Goal: Task Accomplishment & Management: Use online tool/utility

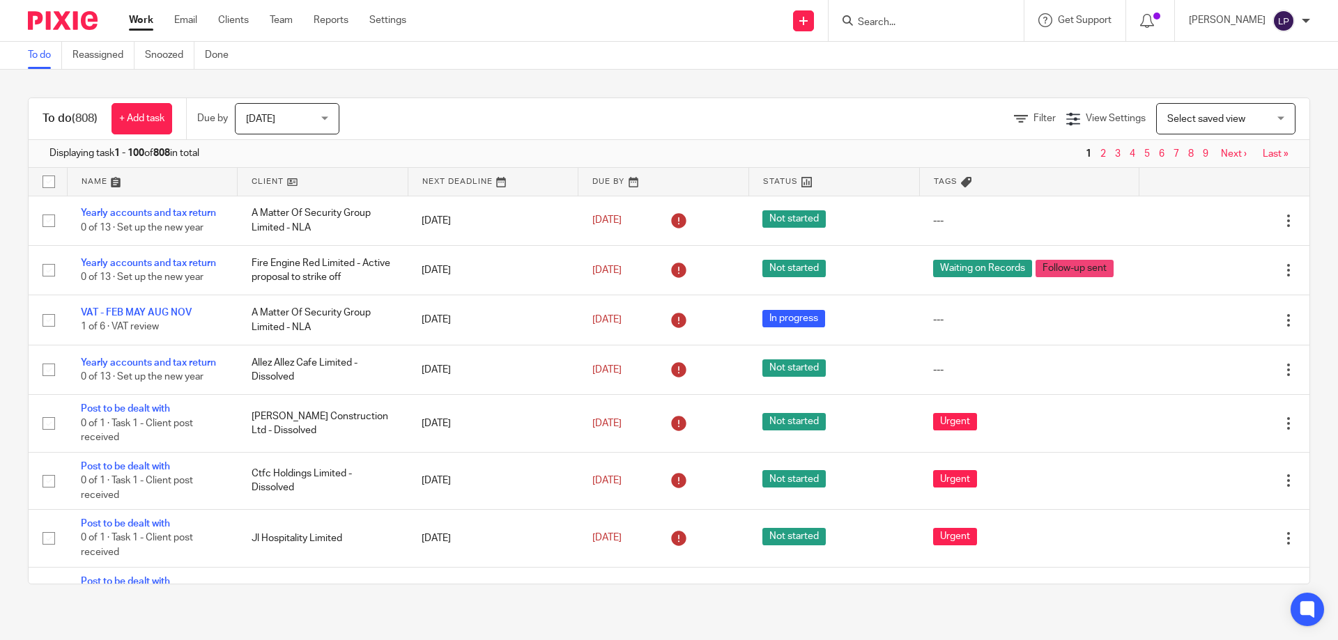
click at [922, 29] on form at bounding box center [930, 20] width 148 height 17
click at [922, 26] on input "Search" at bounding box center [918, 23] width 125 height 13
click at [1033, 115] on span "Filter" at bounding box center [1044, 119] width 22 height 10
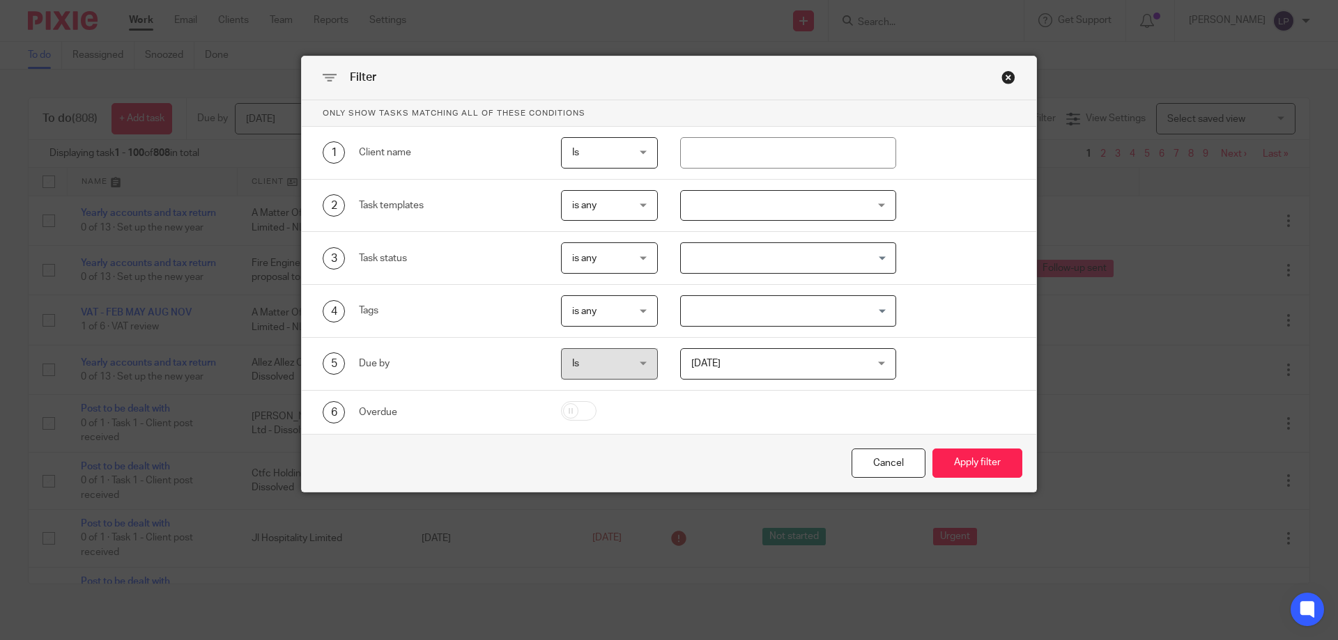
click at [766, 213] on div at bounding box center [788, 205] width 217 height 31
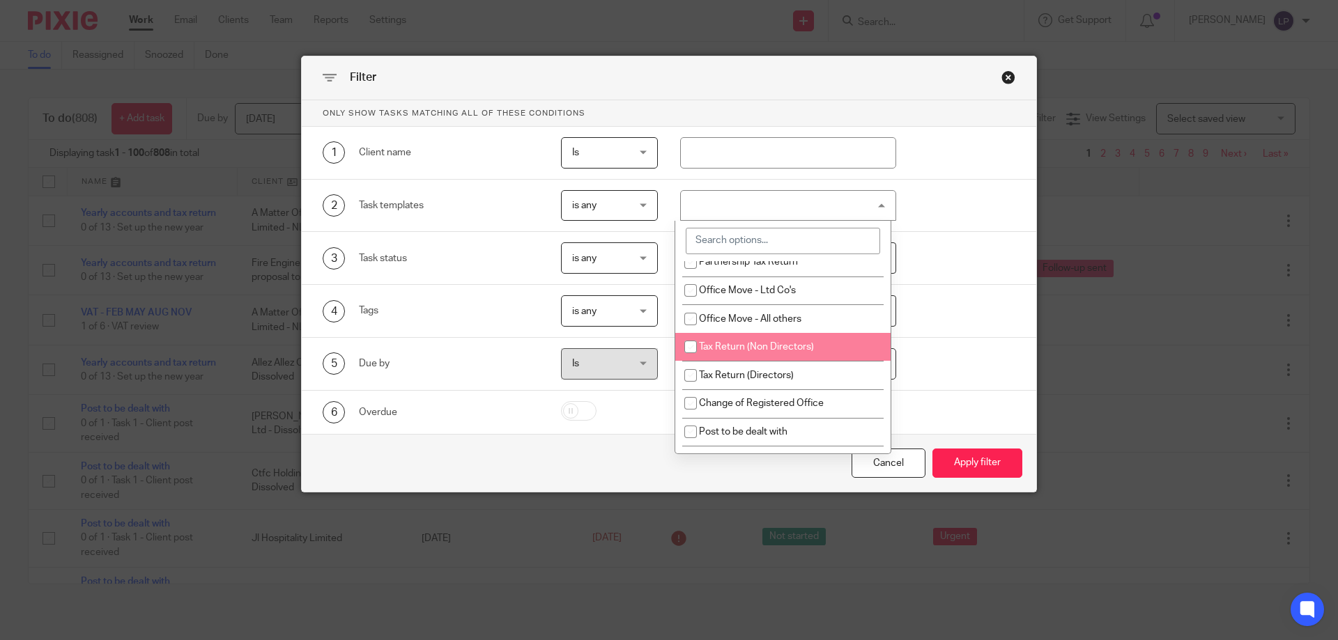
scroll to position [697, 0]
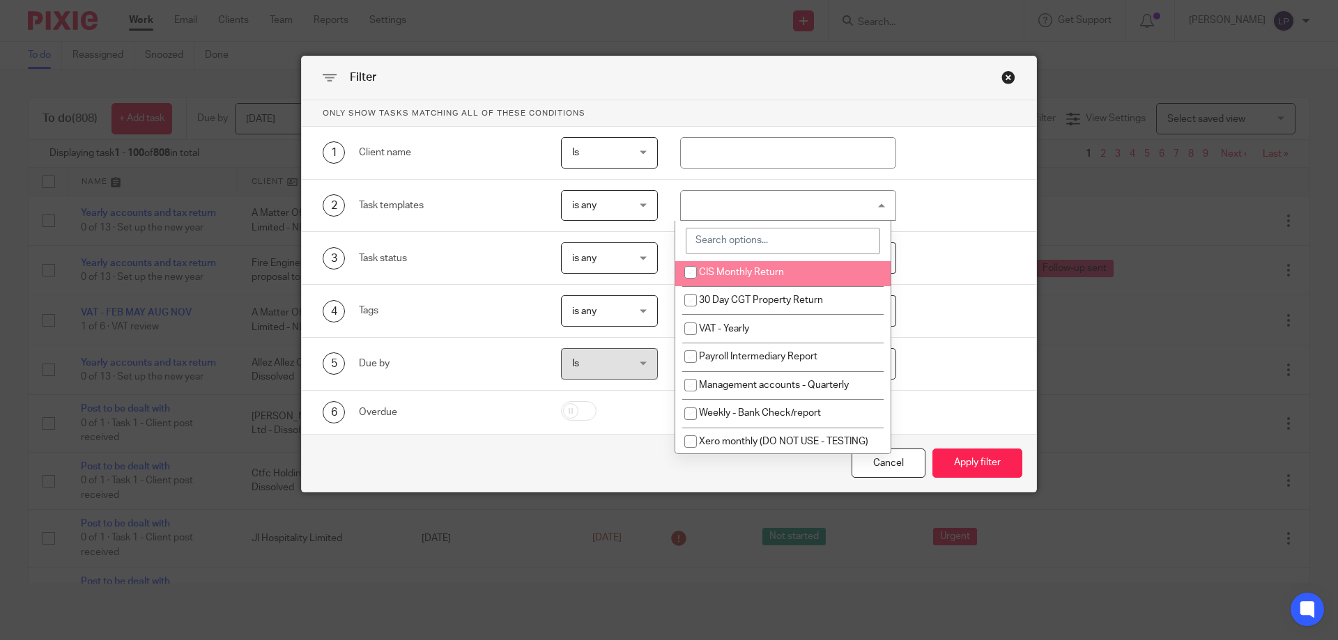
click at [745, 239] on input "search" at bounding box center [783, 241] width 194 height 26
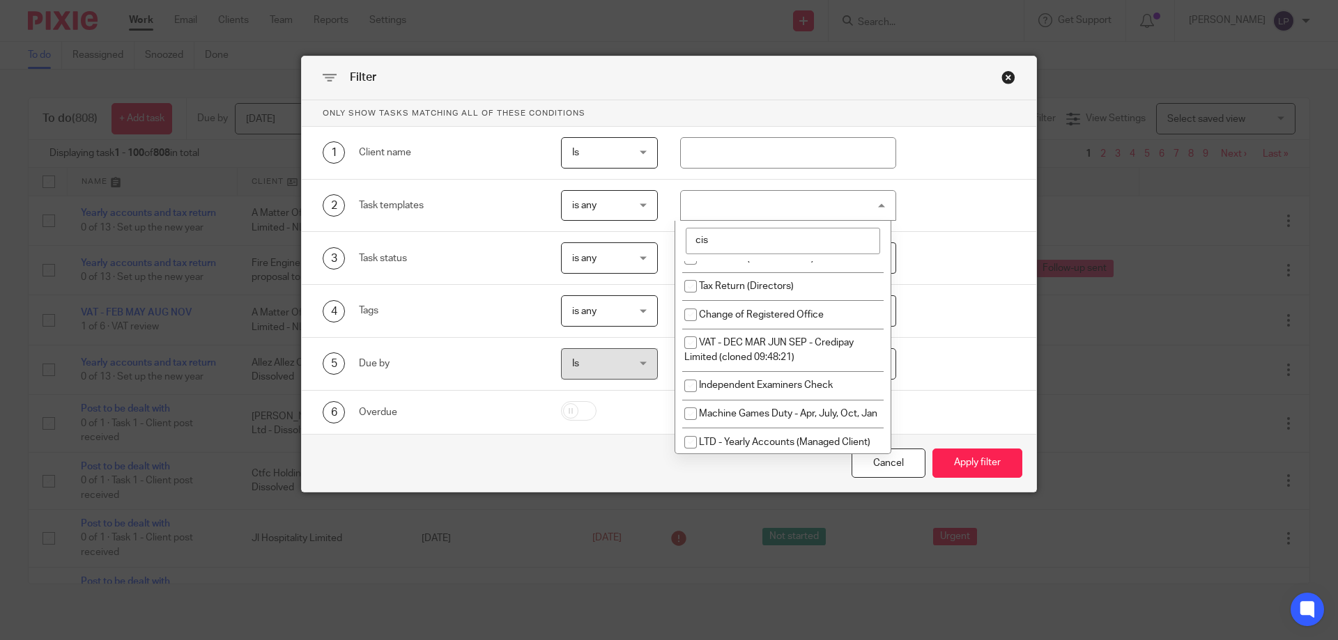
scroll to position [0, 0]
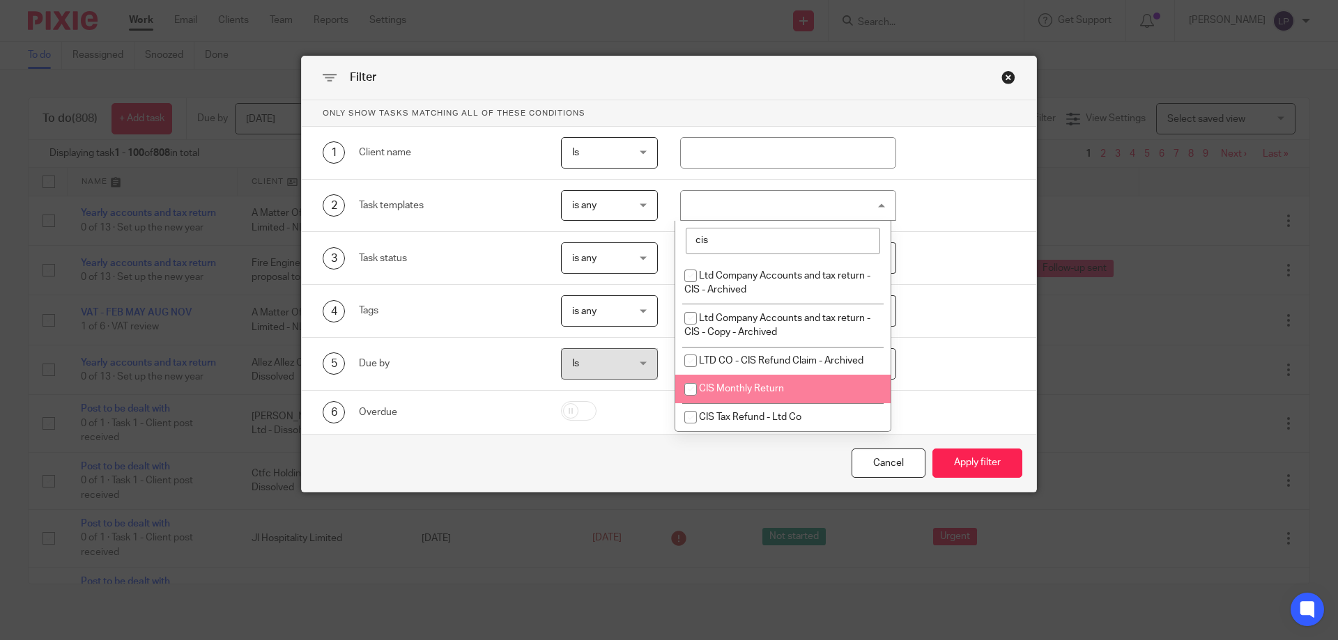
type input "cis"
click at [752, 384] on span "CIS Monthly Return" at bounding box center [741, 389] width 85 height 10
checkbox input "true"
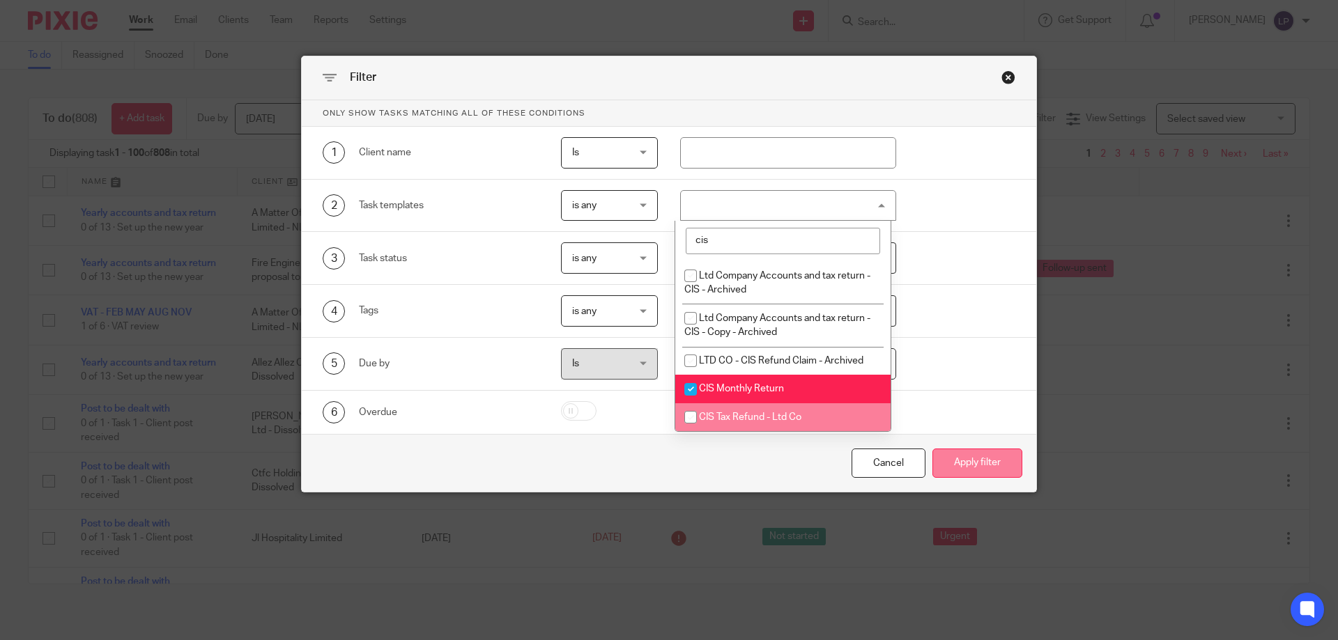
click at [952, 455] on button "Apply filter" at bounding box center [977, 464] width 90 height 30
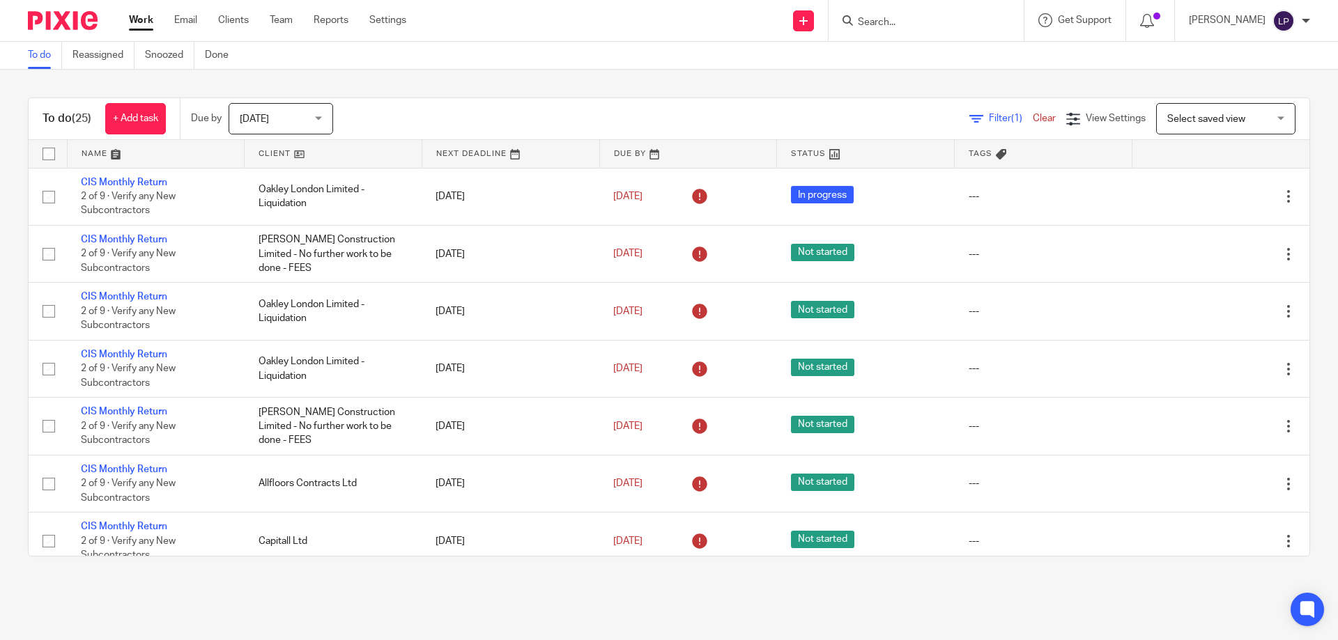
click at [281, 150] on link at bounding box center [333, 154] width 177 height 28
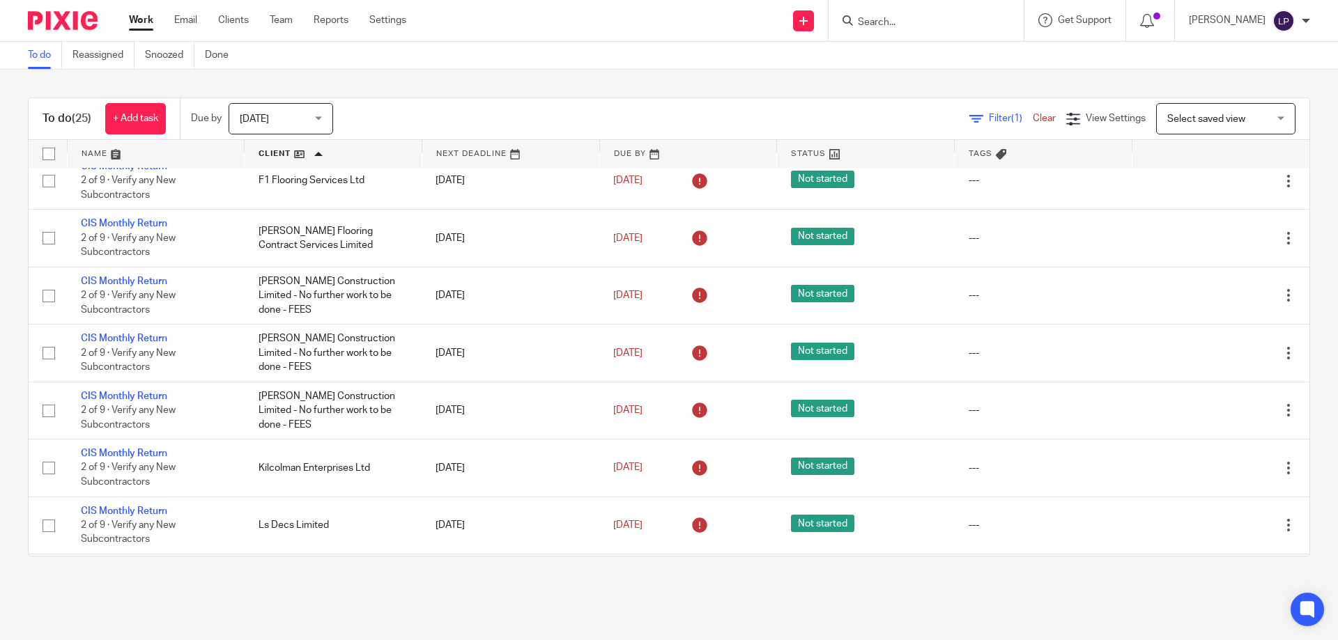
scroll to position [488, 0]
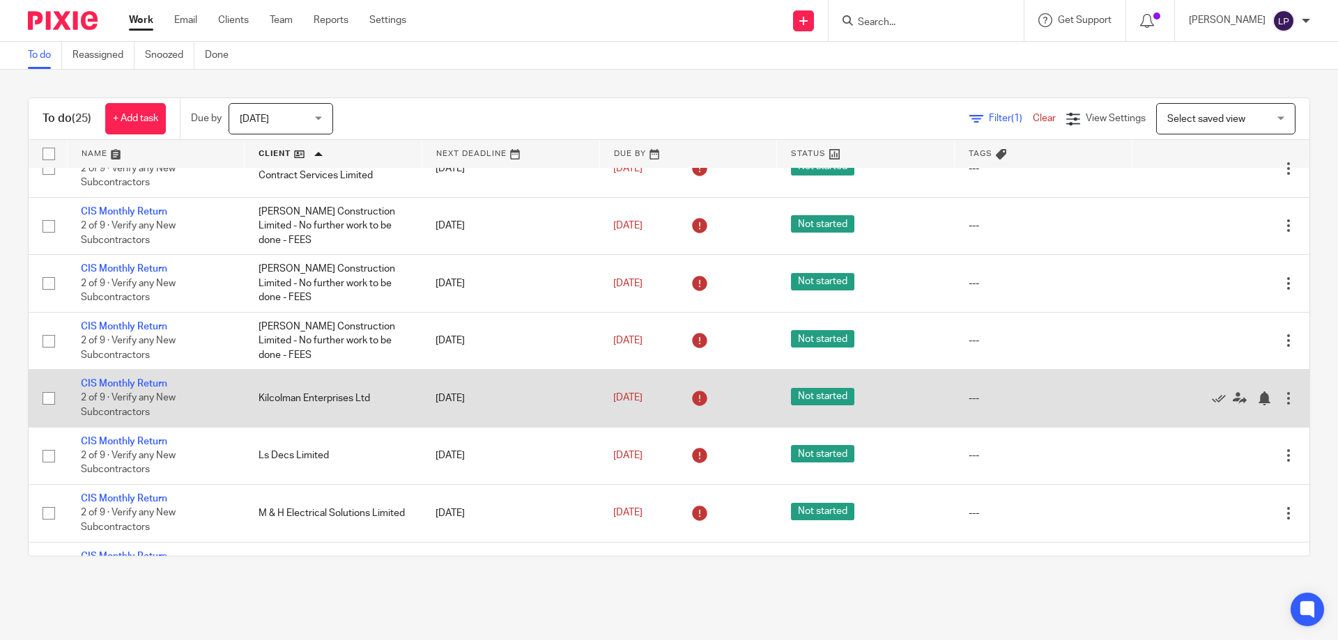
drag, startPoint x: 1185, startPoint y: 396, endPoint x: 1168, endPoint y: 396, distance: 16.7
click at [1212, 396] on icon at bounding box center [1219, 399] width 14 height 14
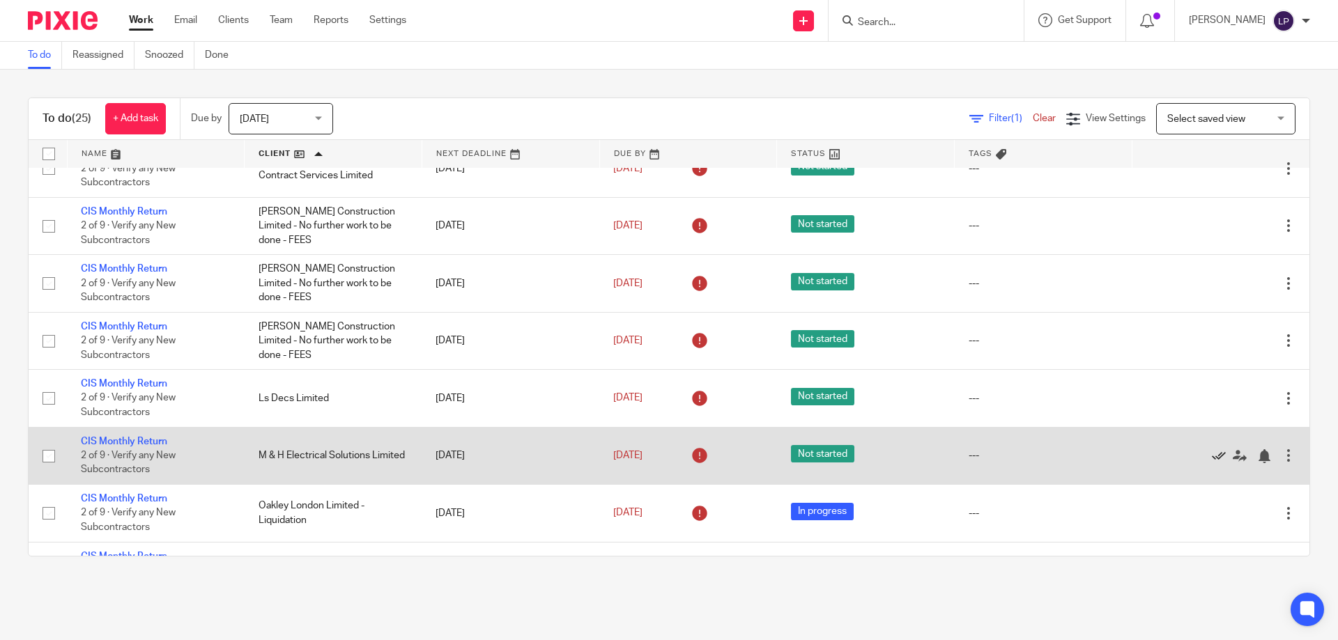
click at [1212, 454] on icon at bounding box center [1219, 456] width 14 height 14
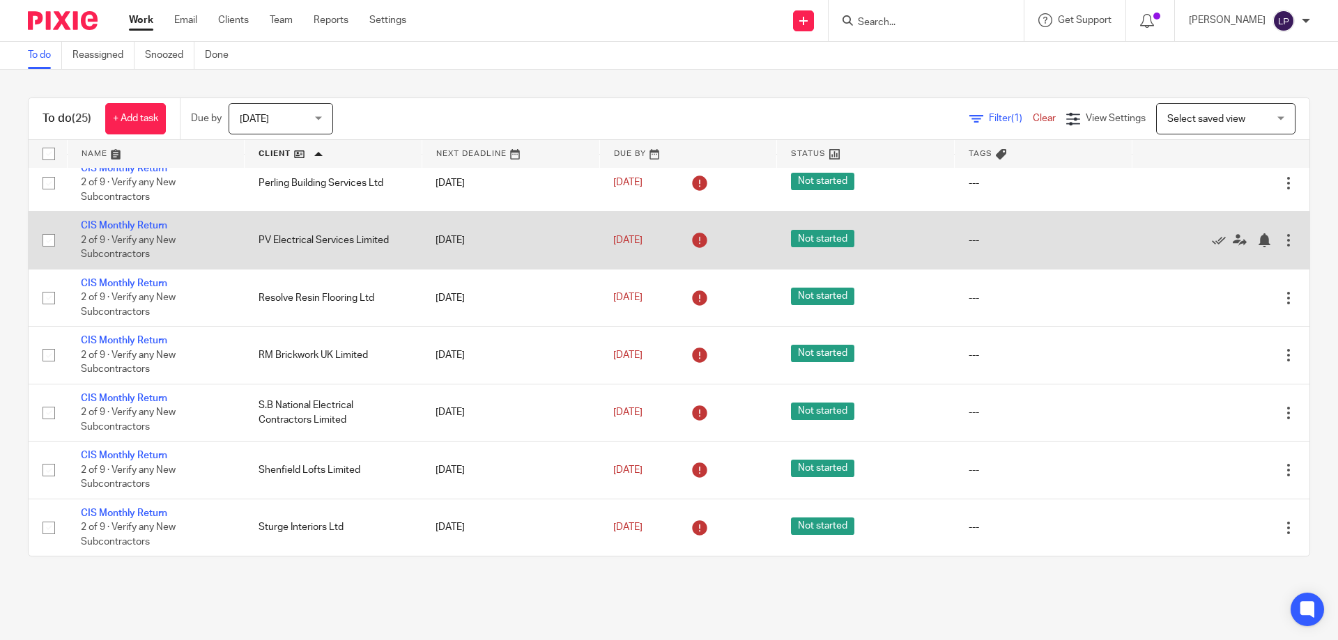
scroll to position [794, 0]
